Goal: Task Accomplishment & Management: Manage account settings

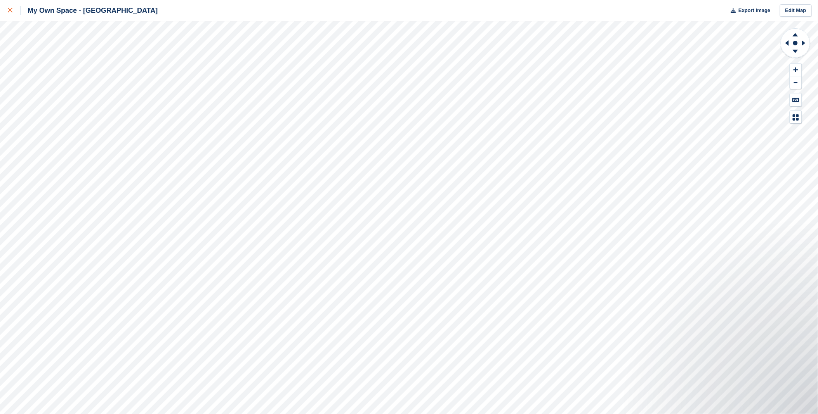
click at [9, 12] on icon at bounding box center [10, 10] width 5 height 5
click at [791, 33] on icon at bounding box center [795, 34] width 20 height 10
click at [800, 56] on icon at bounding box center [795, 53] width 20 height 10
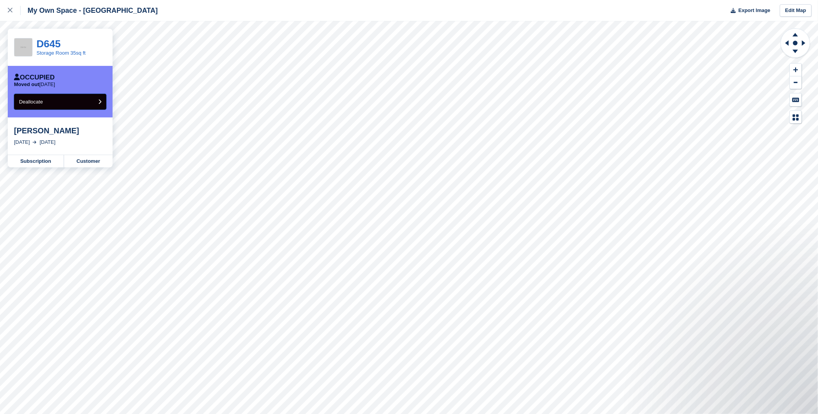
click at [64, 99] on button "Deallocate" at bounding box center [60, 102] width 92 height 16
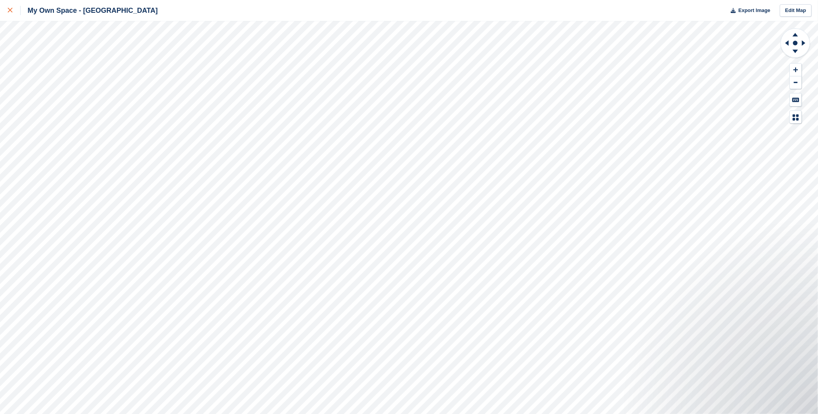
click at [10, 12] on icon at bounding box center [10, 10] width 5 height 5
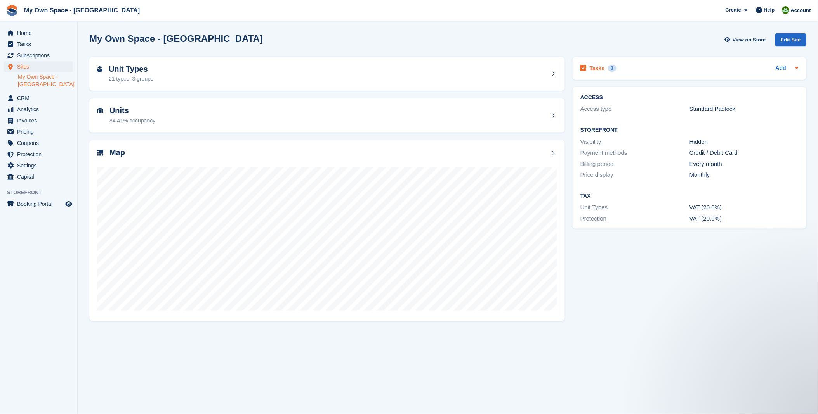
click at [594, 65] on h2 "Tasks" at bounding box center [596, 68] width 15 height 7
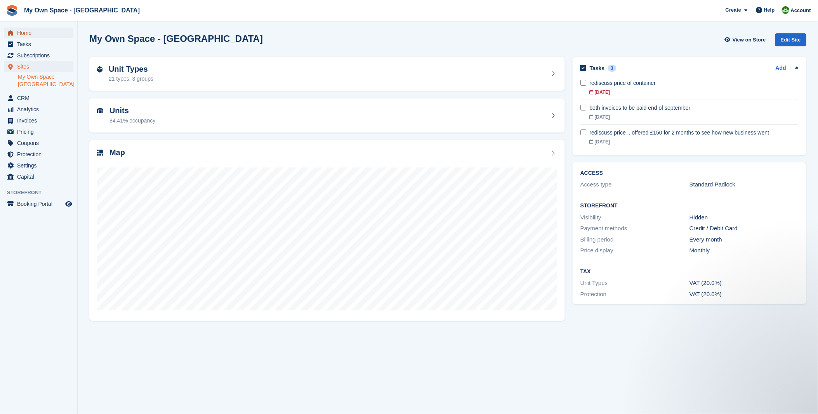
click at [36, 31] on span "Home" at bounding box center [40, 33] width 47 height 11
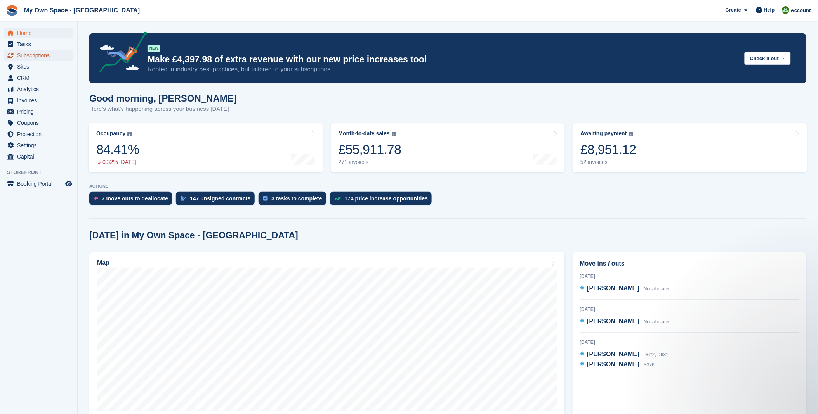
click at [33, 52] on span "Subscriptions" at bounding box center [40, 55] width 47 height 11
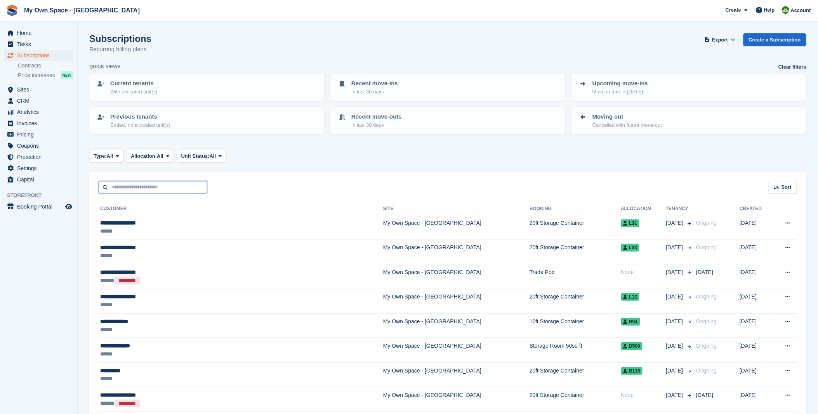
click at [126, 190] on input "text" at bounding box center [153, 187] width 109 height 13
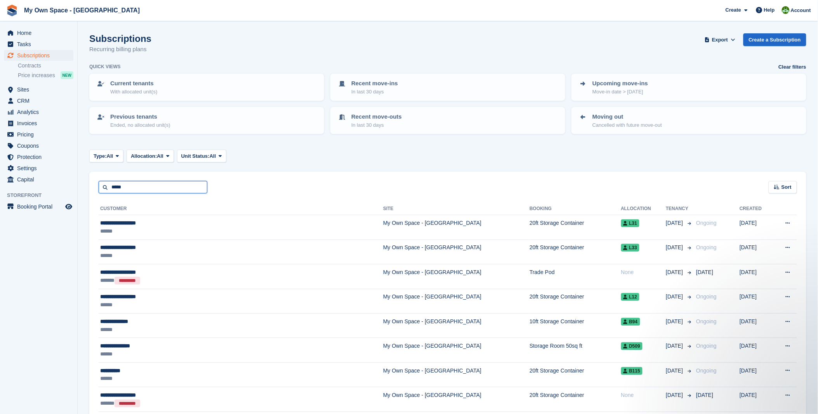
type input "*****"
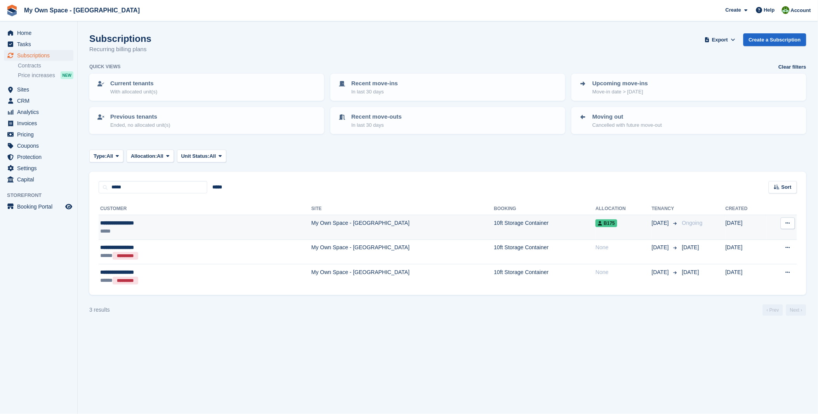
click at [113, 221] on div "**********" at bounding box center [156, 223] width 113 height 8
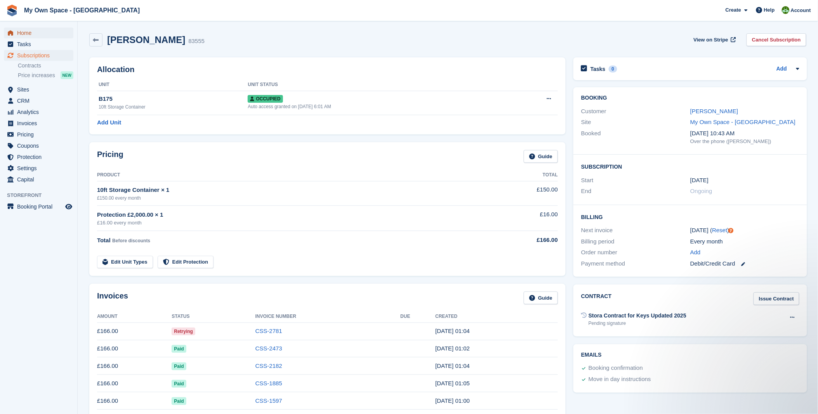
click at [27, 34] on span "Home" at bounding box center [40, 33] width 47 height 11
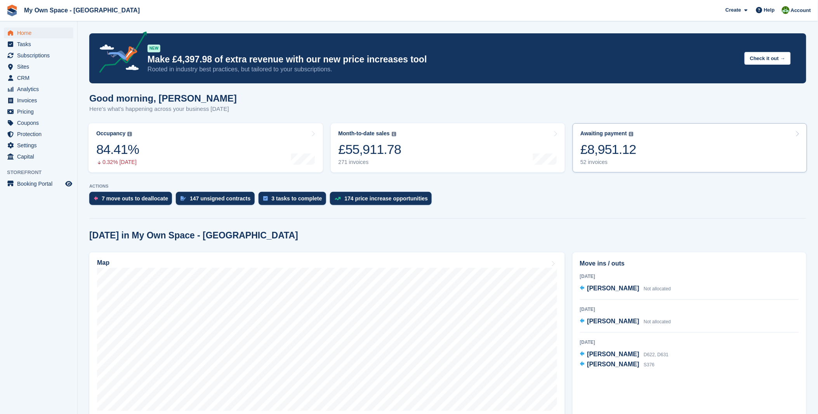
click at [649, 148] on link "Awaiting payment The total outstanding balance on all open invoices. £8,951.12 …" at bounding box center [689, 147] width 234 height 49
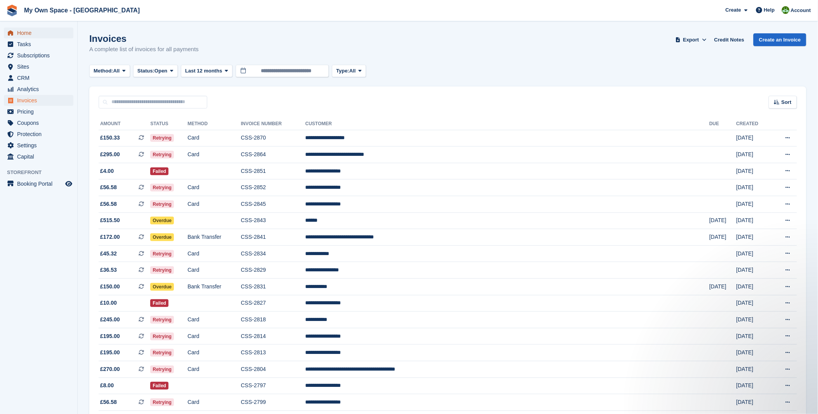
click at [26, 33] on span "Home" at bounding box center [40, 33] width 47 height 11
